Goal: Information Seeking & Learning: Learn about a topic

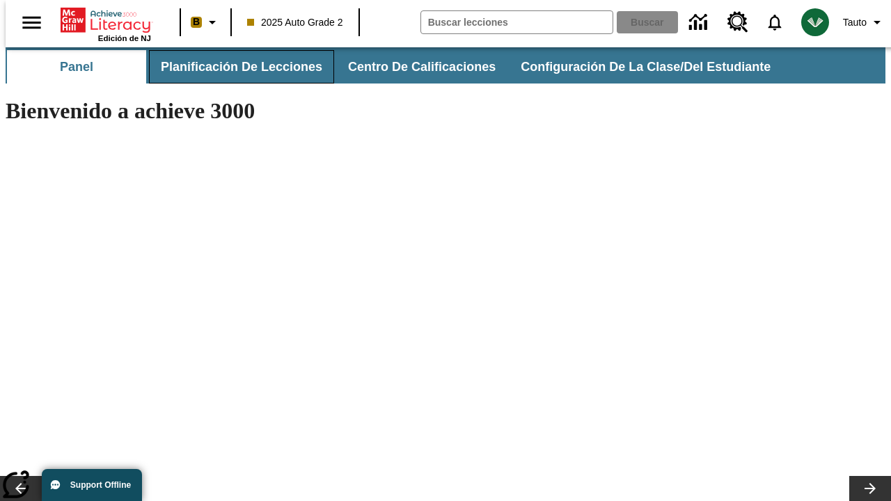
click at [233, 67] on span "Planificación de lecciones" at bounding box center [242, 67] width 162 height 16
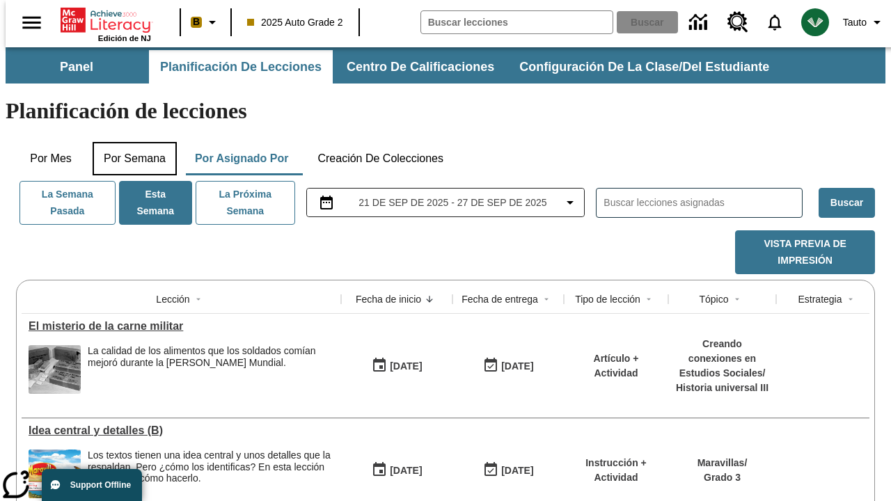
click at [130, 142] on button "Por semana" at bounding box center [135, 158] width 84 height 33
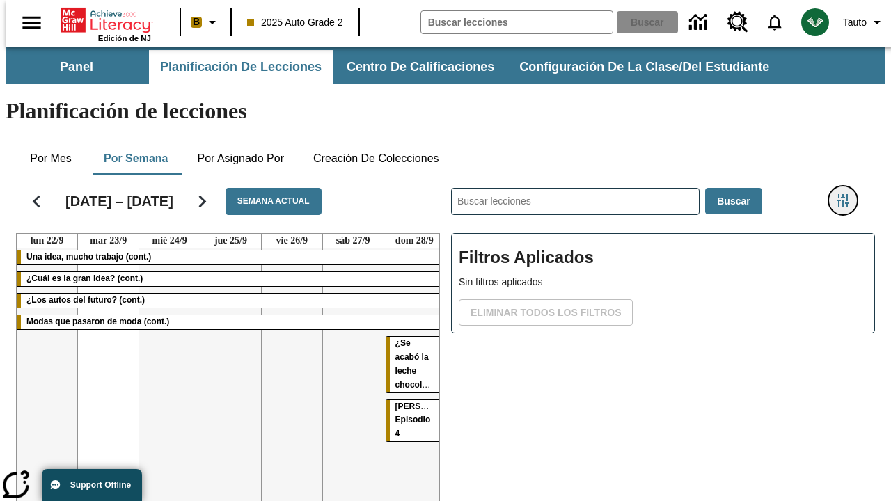
click at [848, 194] on icon "Menú lateral de filtros" at bounding box center [843, 200] width 13 height 13
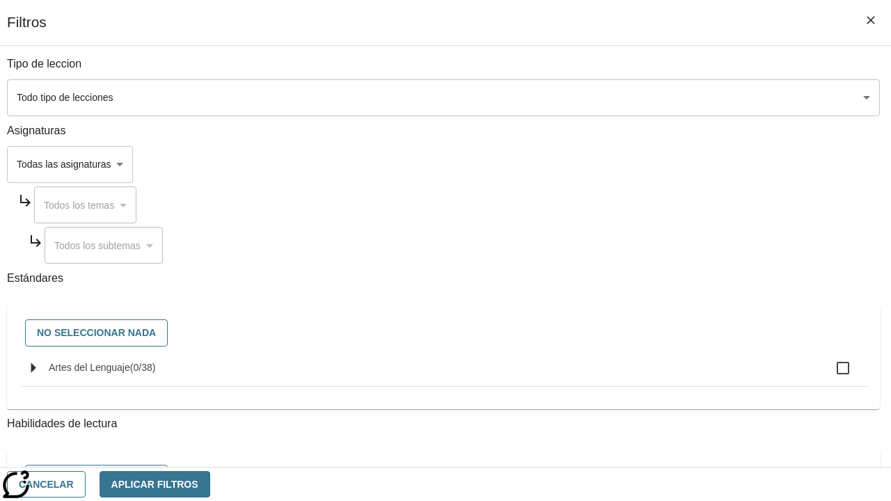
click at [614, 97] on body "[MEDICAL_DATA] al contenido principal Edición de NJ B 2025 Auto Grade 2 Buscar …" at bounding box center [446, 344] width 880 height 595
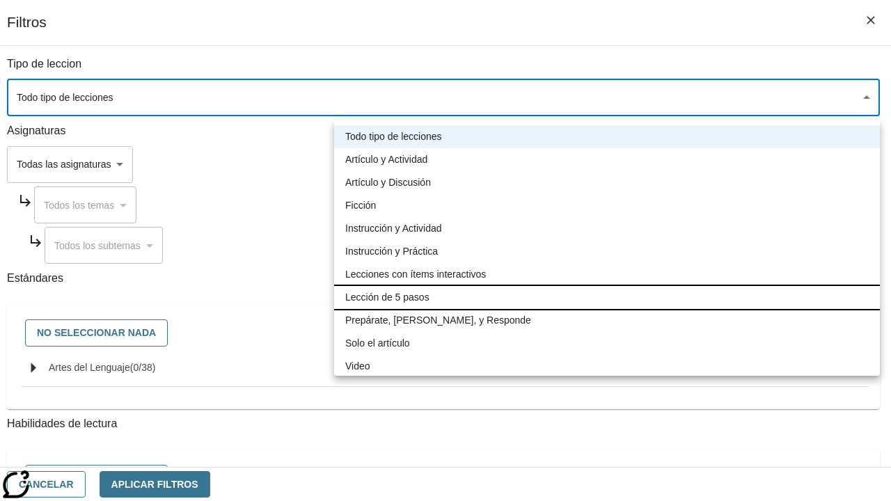
click at [607, 297] on li "Lección de 5 pasos" at bounding box center [607, 297] width 546 height 23
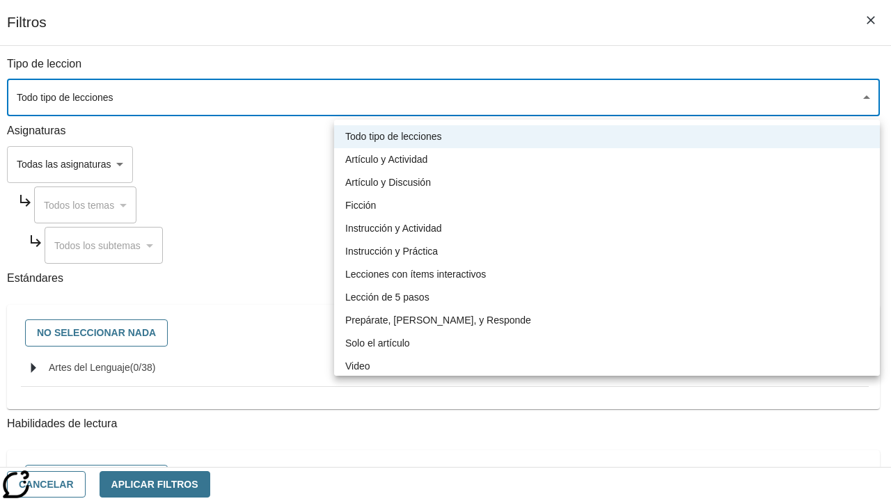
type input "1"
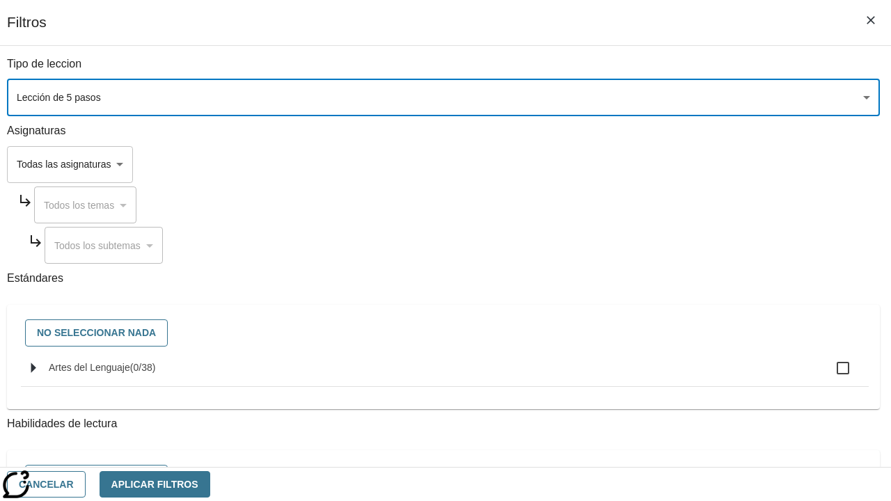
click at [614, 338] on body "[MEDICAL_DATA] al contenido principal Edición de NJ B 2025 Auto Grade 2 Buscar …" at bounding box center [446, 344] width 880 height 595
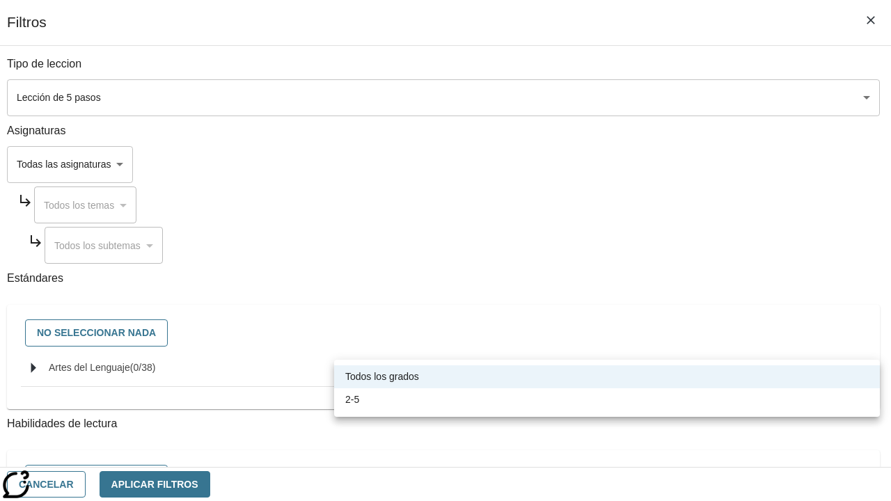
scroll to position [652, 0]
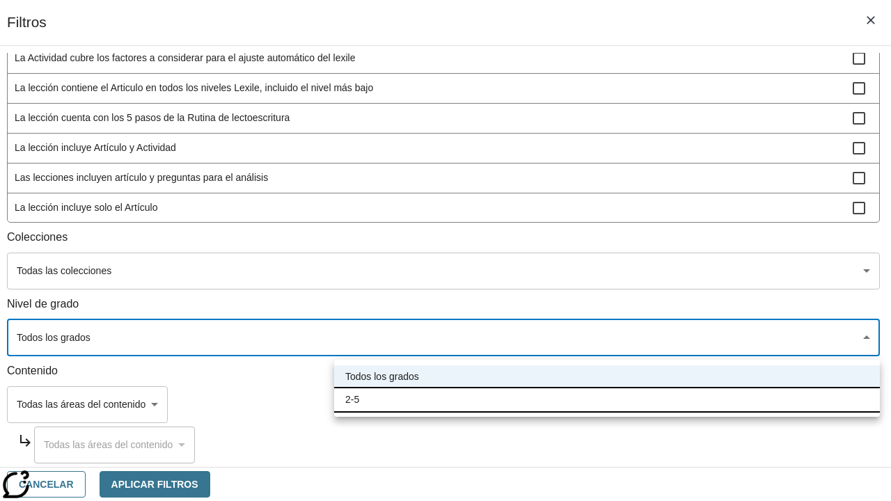
click at [607, 400] on li "2-5" at bounding box center [607, 400] width 546 height 23
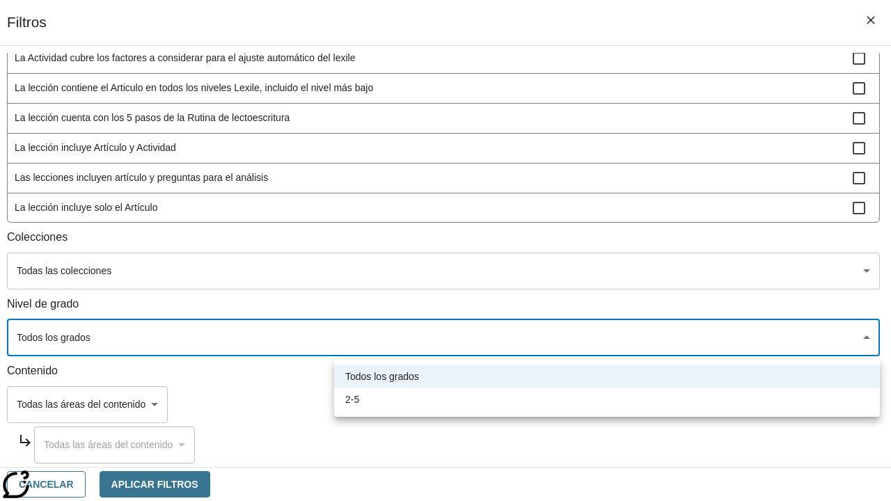
type input "1"
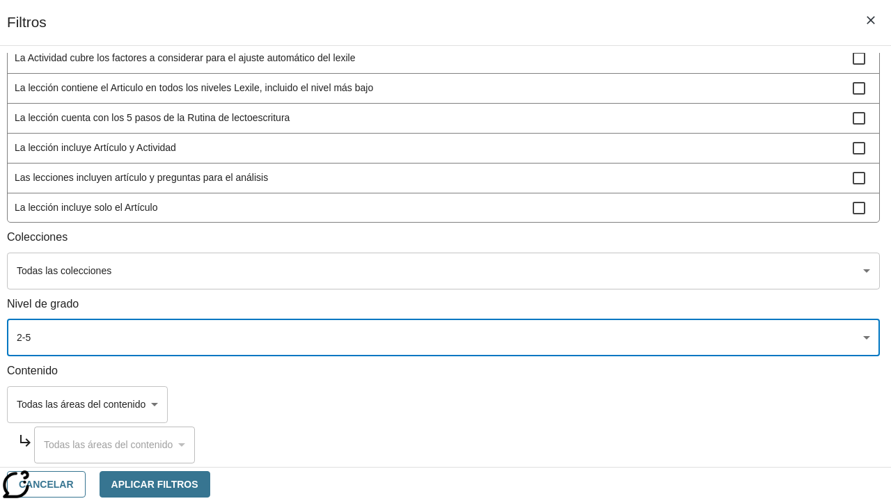
click at [614, 245] on span "La lección incluye video" at bounding box center [434, 237] width 838 height 15
checkbox input "true"
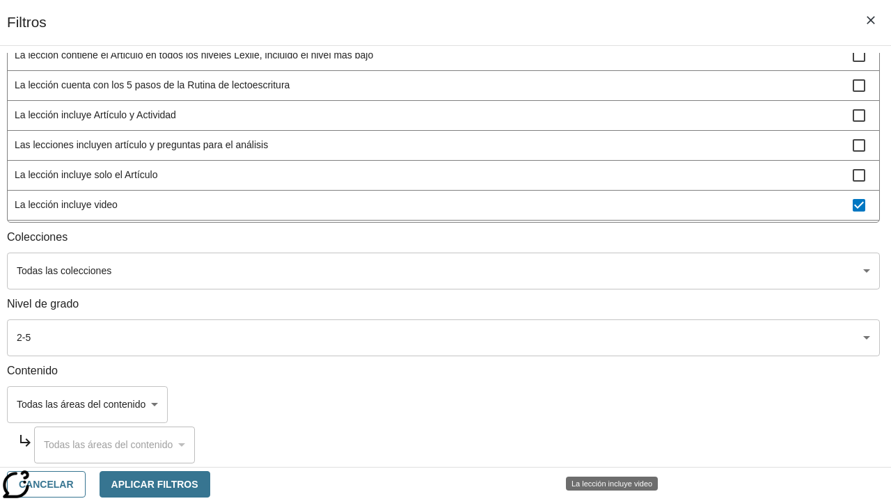
scroll to position [407, 0]
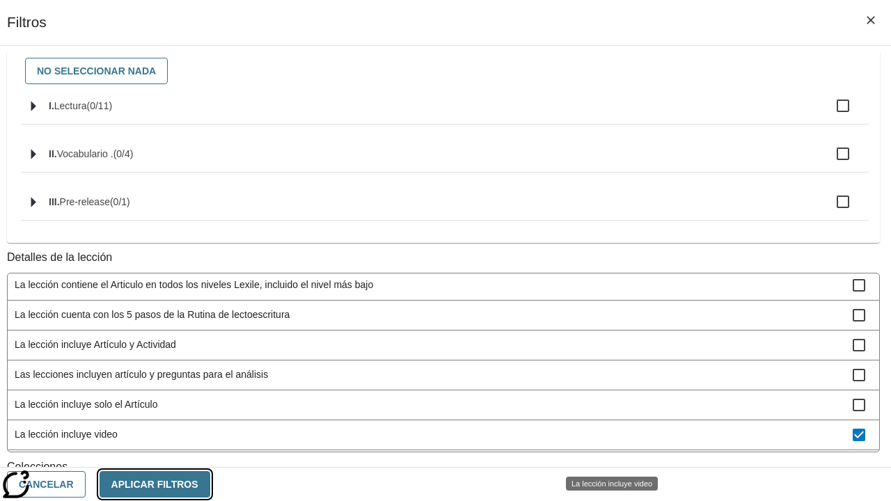
click at [210, 484] on button "Aplicar Filtros" at bounding box center [155, 484] width 111 height 27
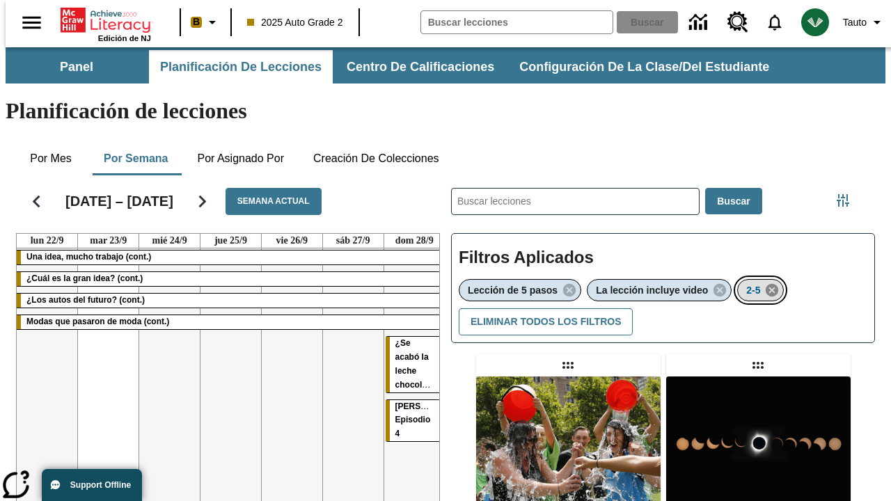
click at [774, 283] on icon "Eliminar 2-5 el ítem seleccionado del filtro" at bounding box center [771, 290] width 15 height 15
click at [848, 194] on icon "Menú lateral de filtros" at bounding box center [843, 200] width 13 height 13
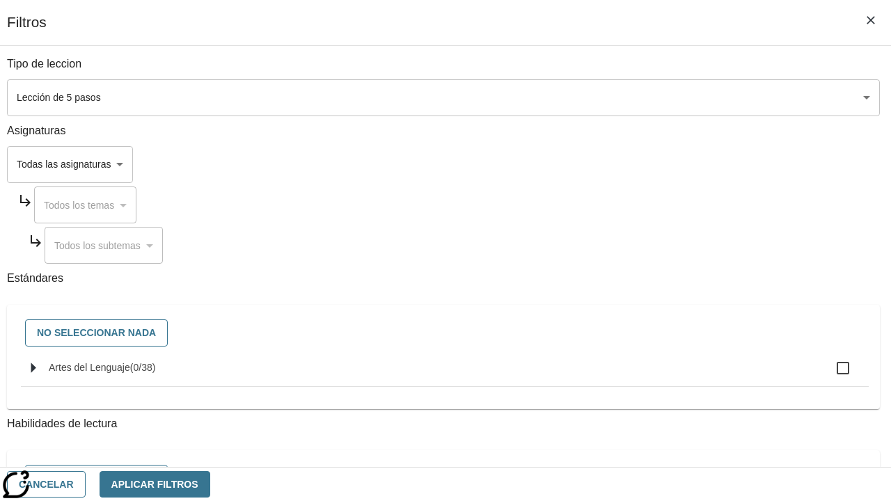
click at [130, 373] on span "Artes del Lenguaje" at bounding box center [89, 367] width 81 height 11
click at [829, 375] on input "Artes del Lenguaje ( 0 / 38 )" at bounding box center [843, 368] width 29 height 29
checkbox input "true"
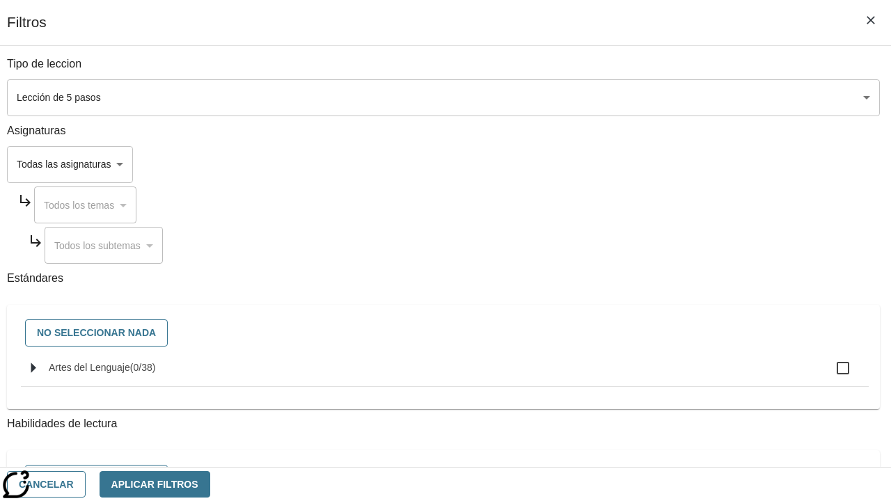
checkbox input "true"
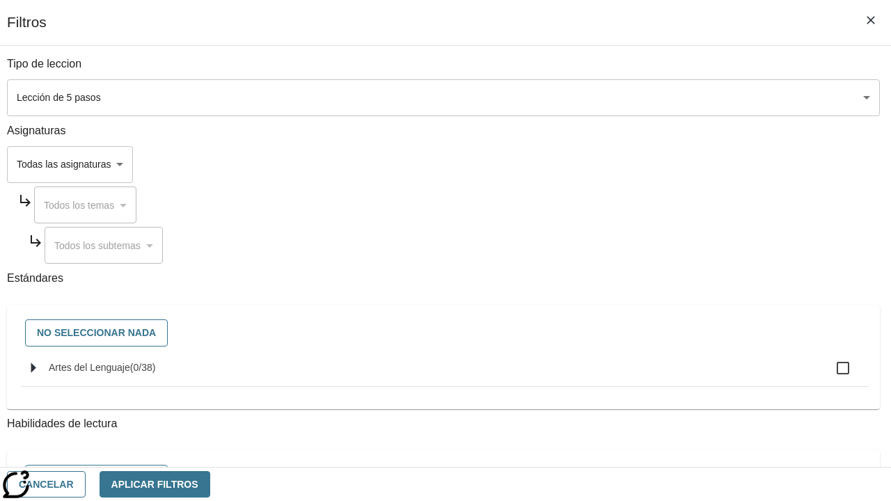
checkbox input "true"
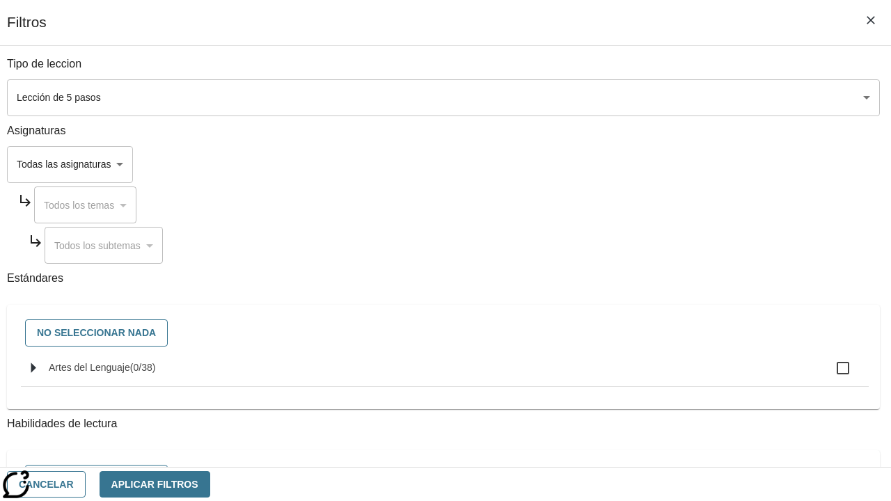
checkbox input "true"
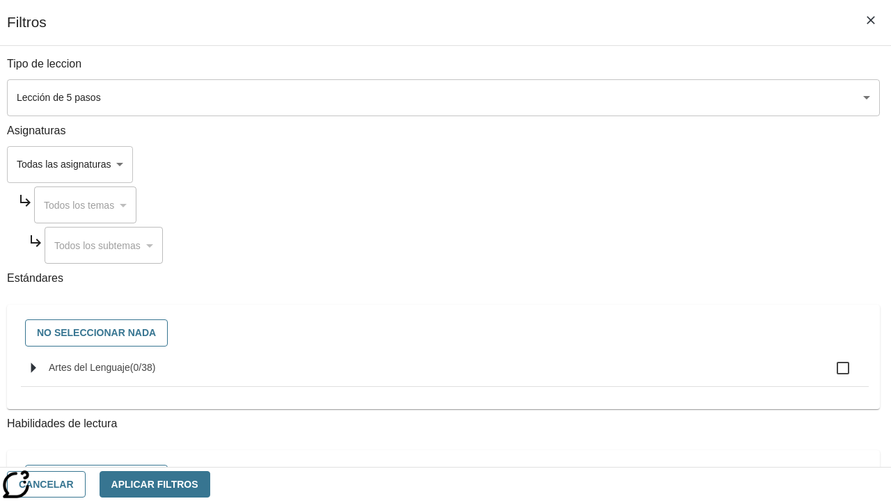
checkbox input "true"
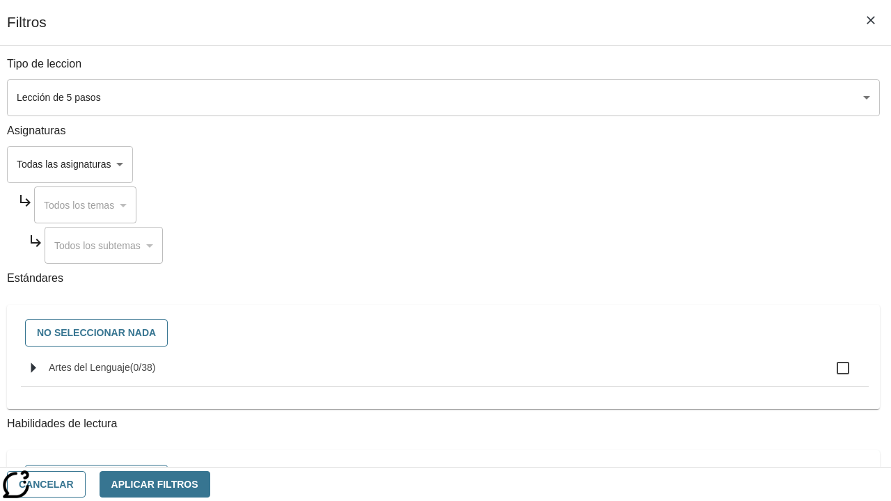
checkbox input "true"
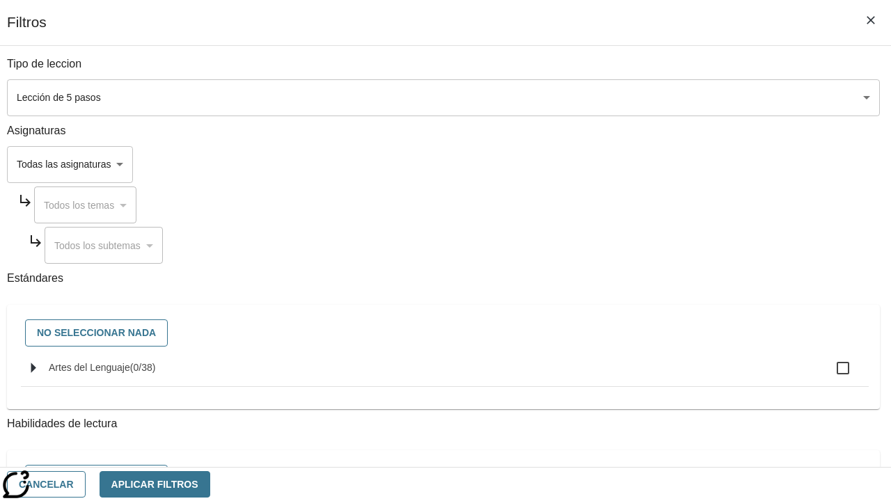
checkbox input "true"
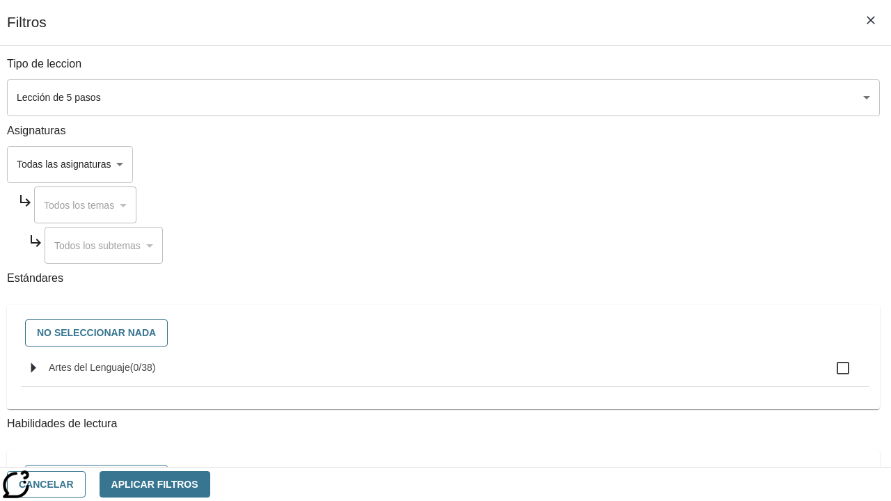
checkbox input "true"
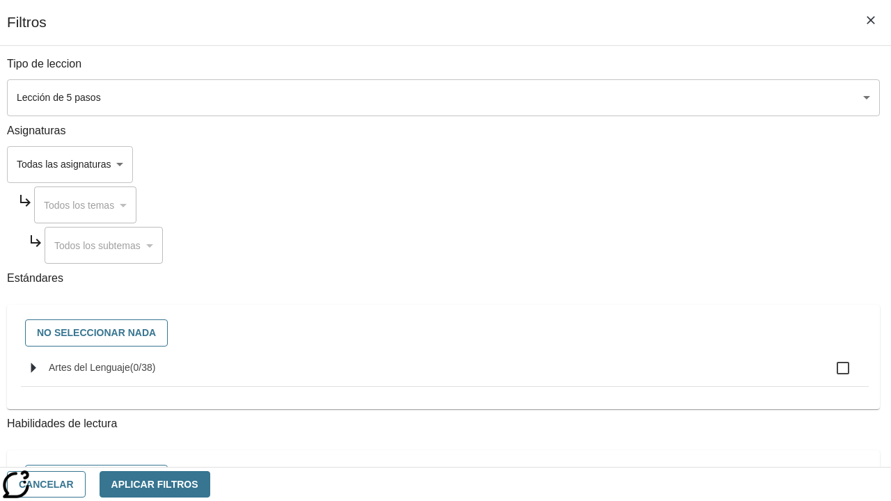
checkbox input "true"
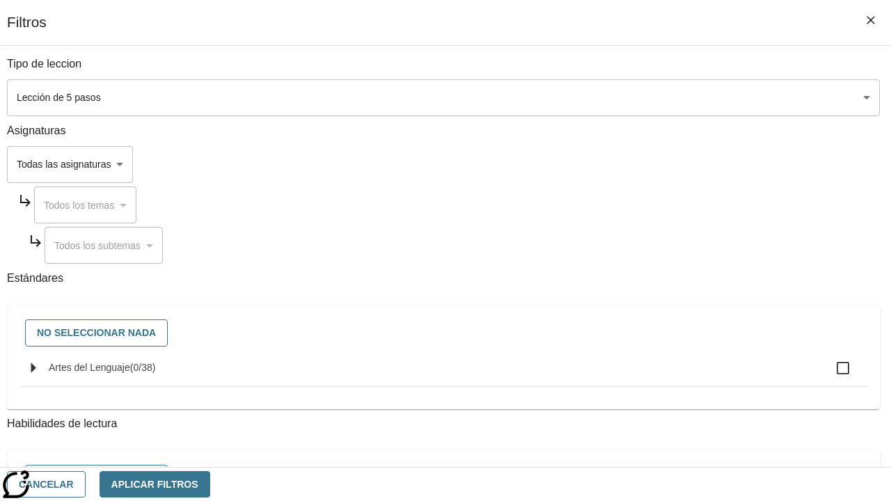
checkbox input "true"
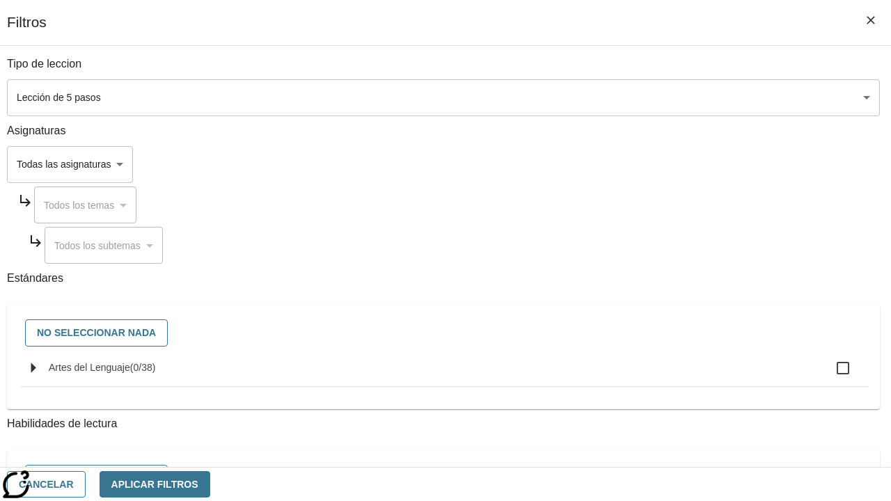
checkbox input "true"
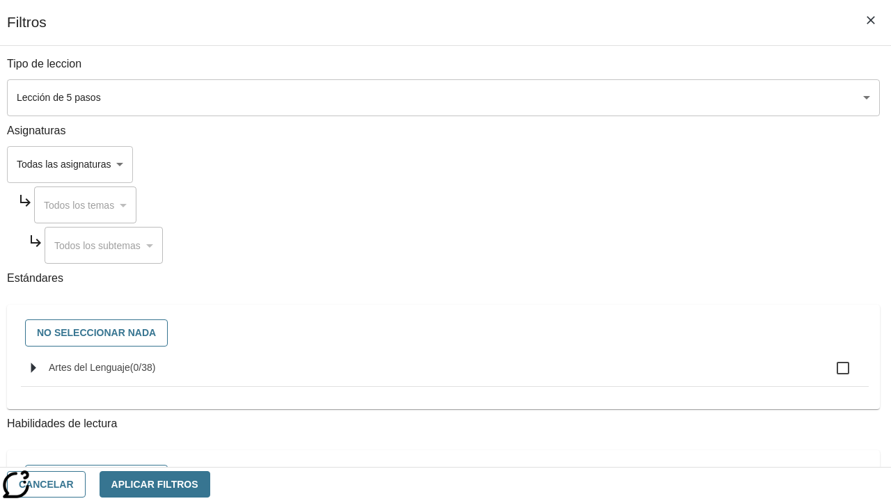
checkbox input "true"
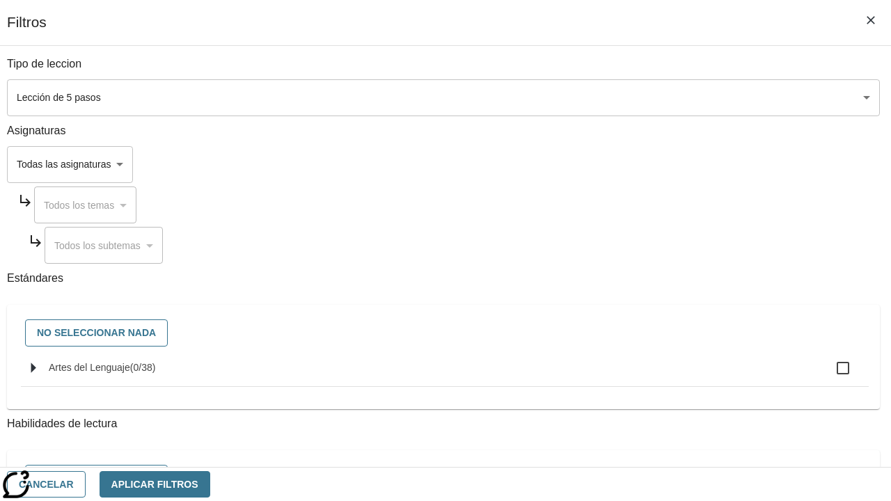
checkbox input "true"
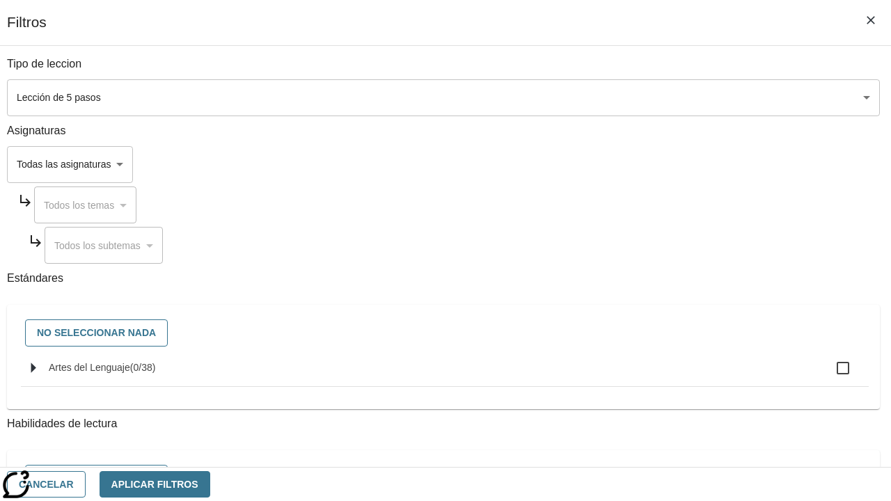
checkbox input "true"
